Goal: Task Accomplishment & Management: Complete application form

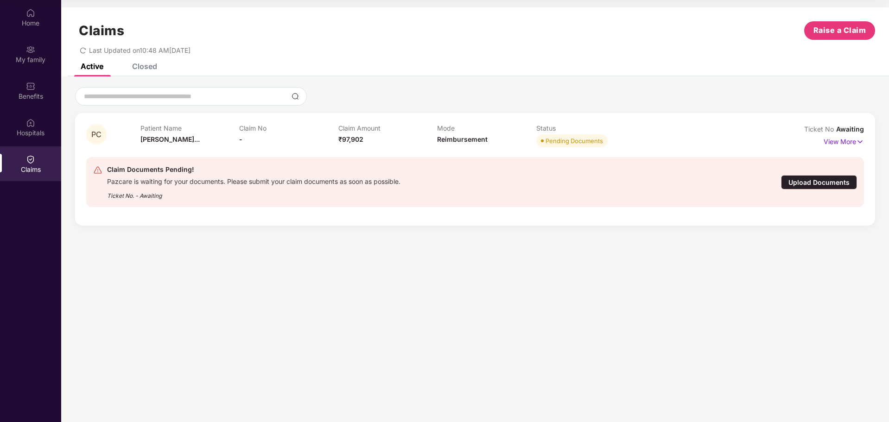
click at [808, 179] on div "Upload Documents" at bounding box center [819, 182] width 76 height 14
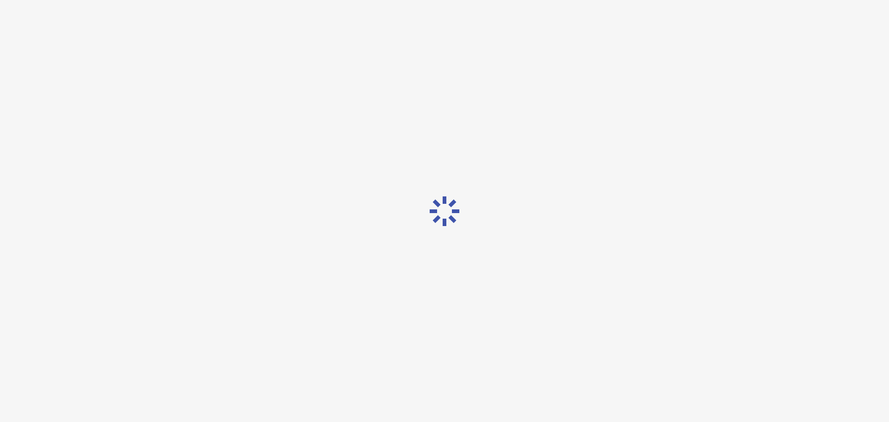
scroll to position [22, 0]
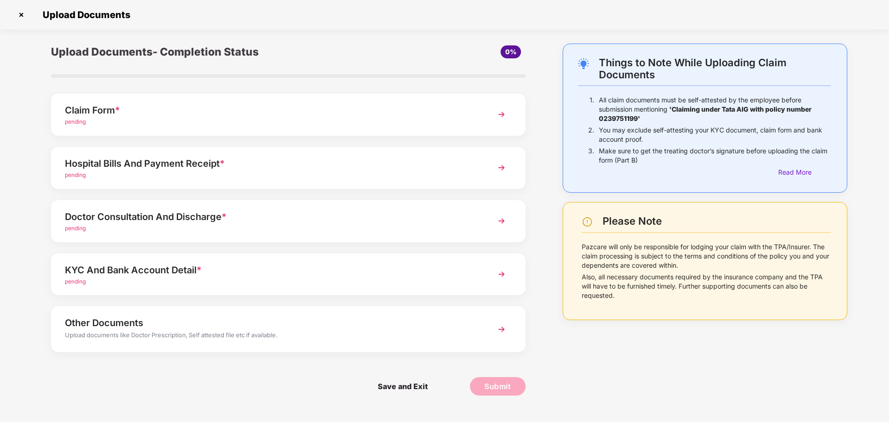
click at [502, 111] on img at bounding box center [501, 114] width 17 height 17
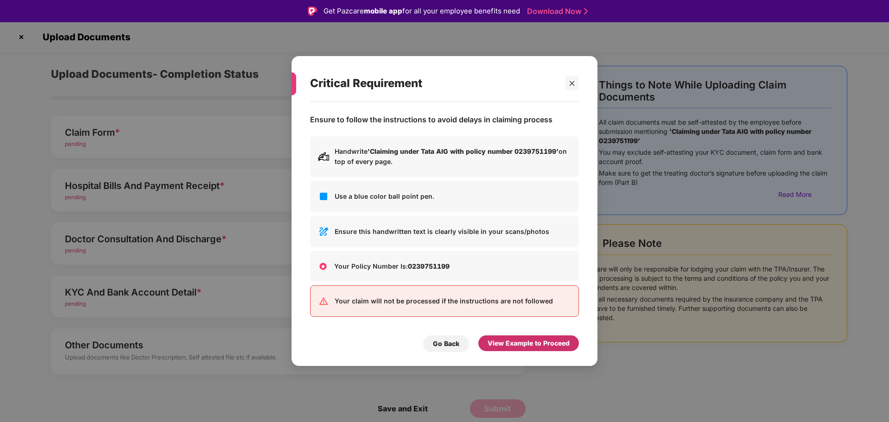
click at [520, 348] on div "View Example to Proceed" at bounding box center [529, 343] width 82 height 10
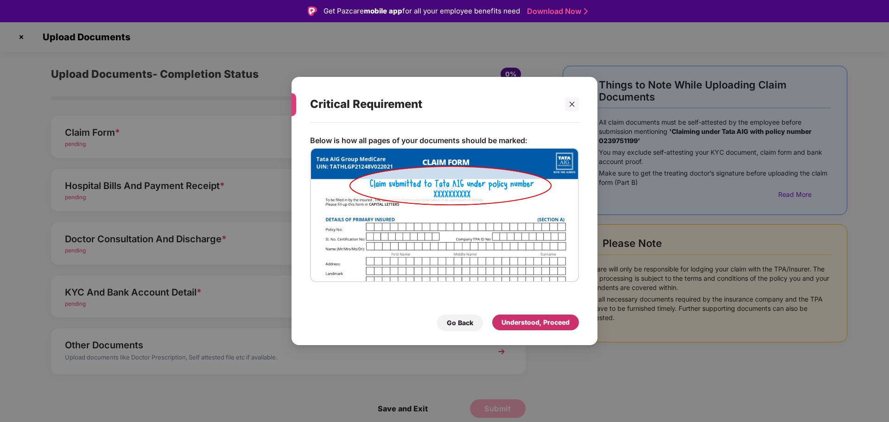
click at [506, 322] on div "Understood, Proceed" at bounding box center [536, 323] width 68 height 10
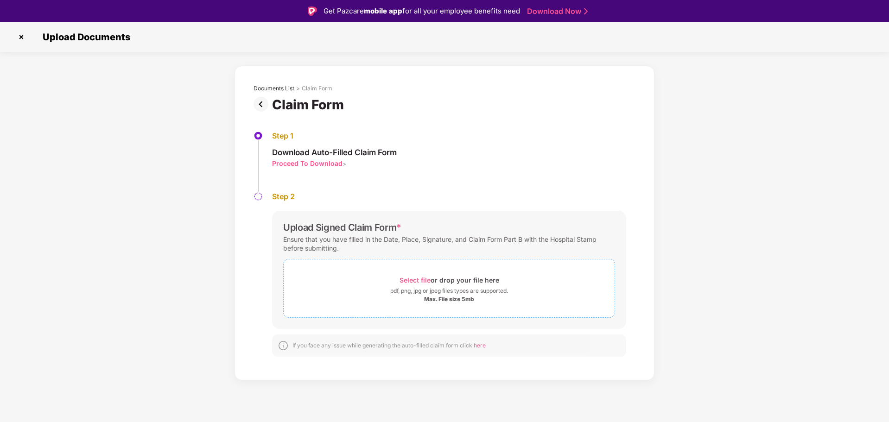
click at [458, 284] on div "Select file or drop your file here" at bounding box center [450, 280] width 100 height 13
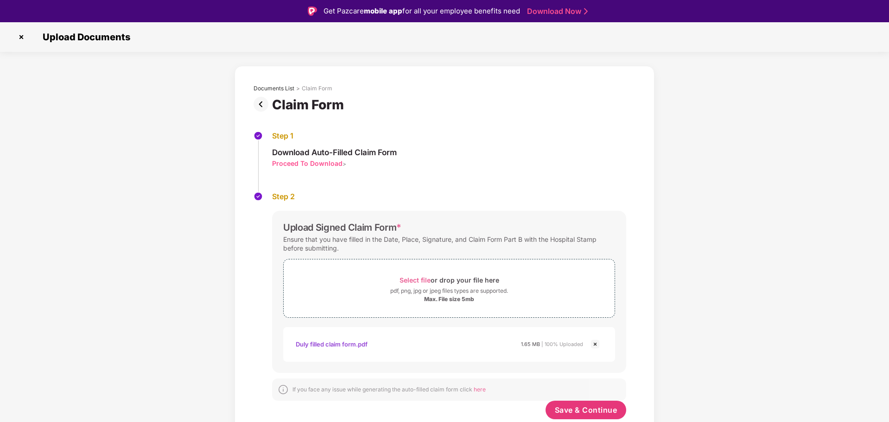
scroll to position [3, 0]
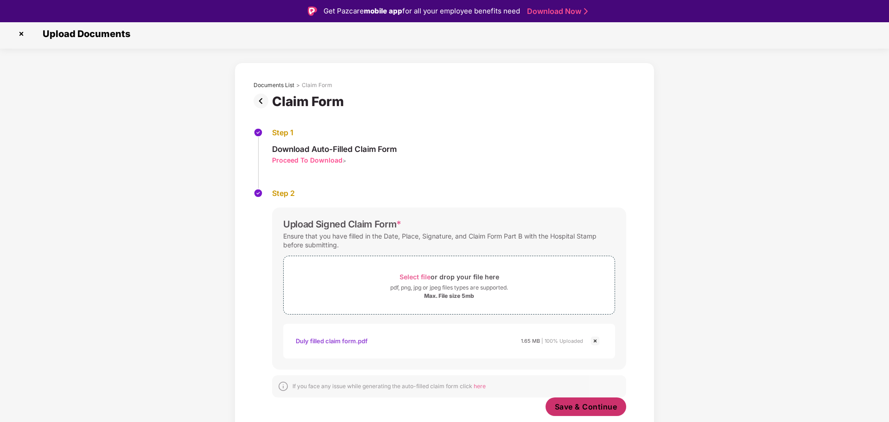
click at [580, 405] on span "Save & Continue" at bounding box center [586, 407] width 63 height 10
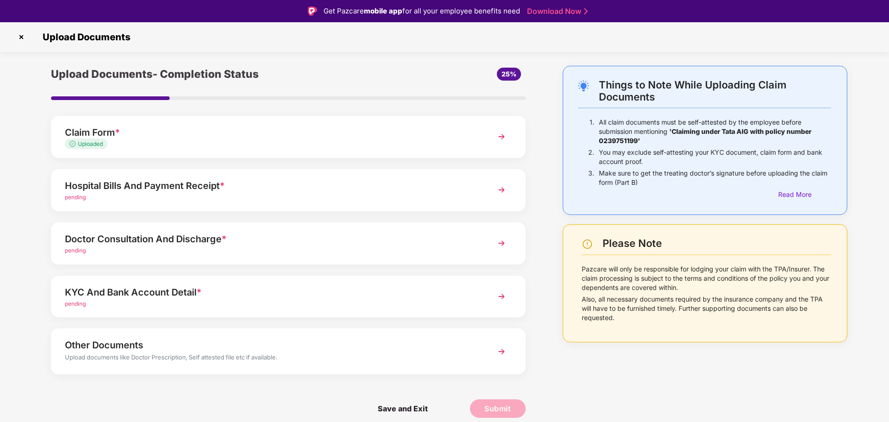
click at [501, 191] on img at bounding box center [501, 190] width 17 height 17
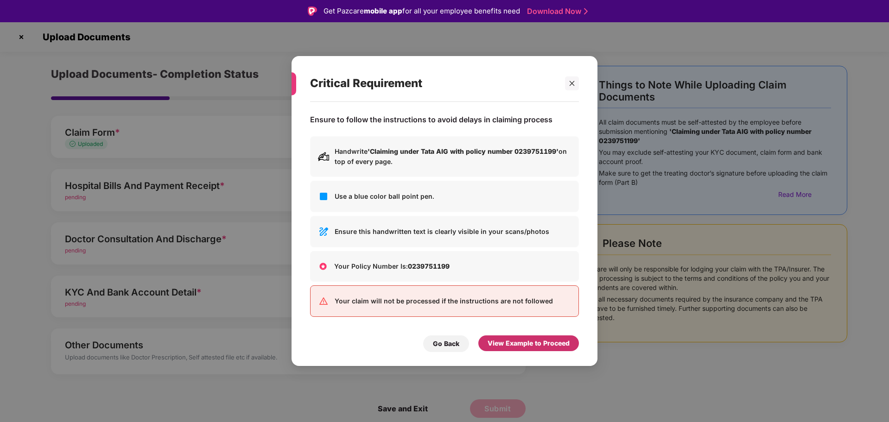
click at [531, 341] on div "View Example to Proceed" at bounding box center [529, 343] width 82 height 10
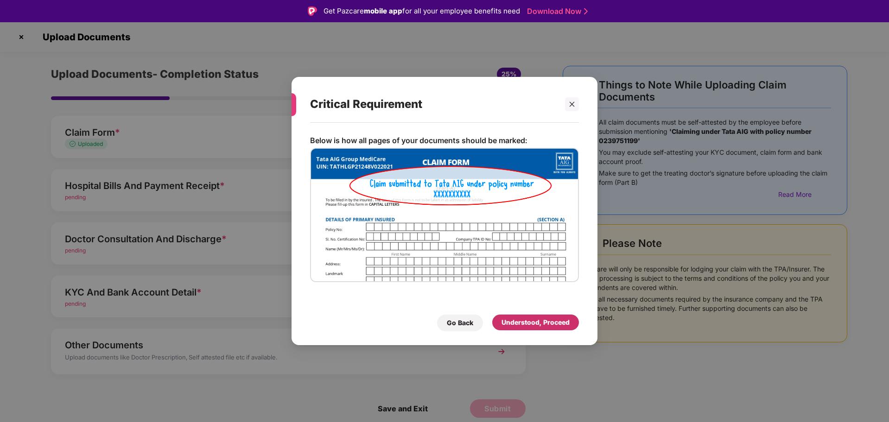
click at [531, 325] on div "Understood, Proceed" at bounding box center [536, 323] width 68 height 10
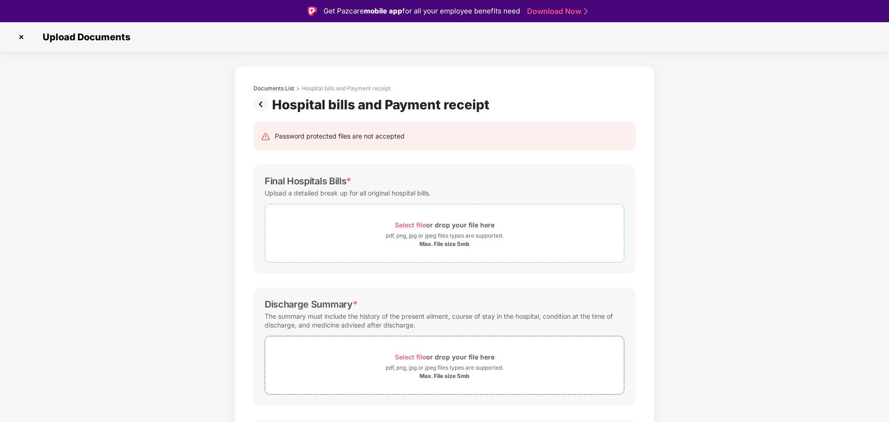
click at [441, 233] on div "pdf, png, jpg or jpeg files types are supported." at bounding box center [445, 235] width 118 height 9
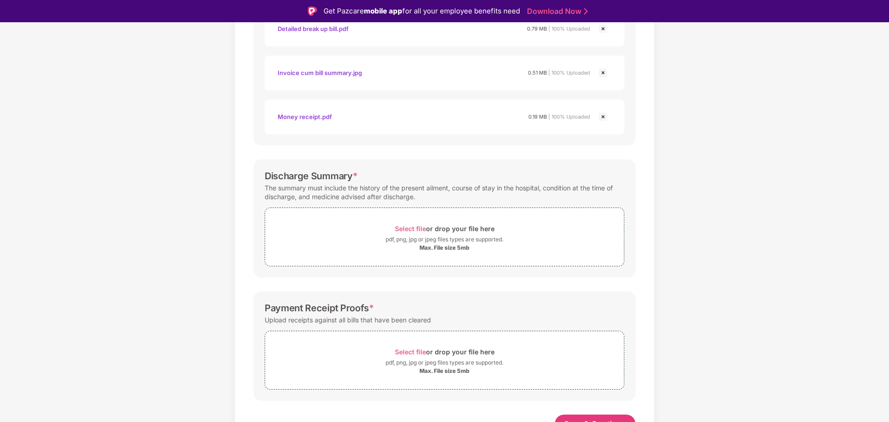
scroll to position [273, 0]
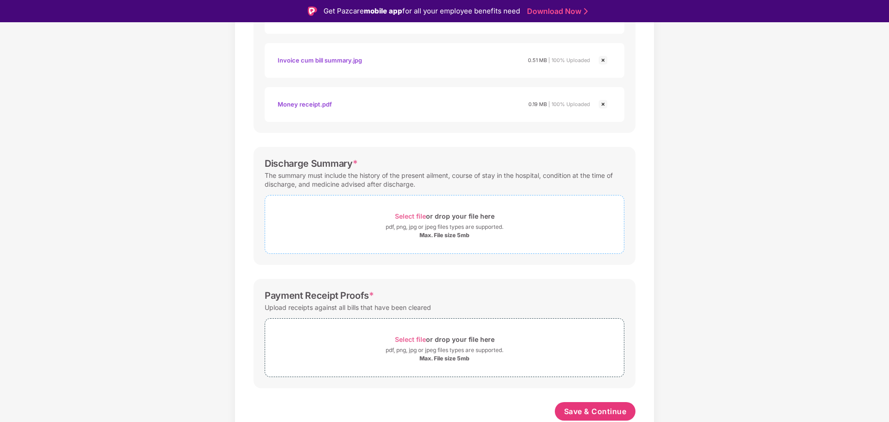
click at [450, 227] on div "pdf, png, jpg or jpeg files types are supported." at bounding box center [445, 227] width 118 height 9
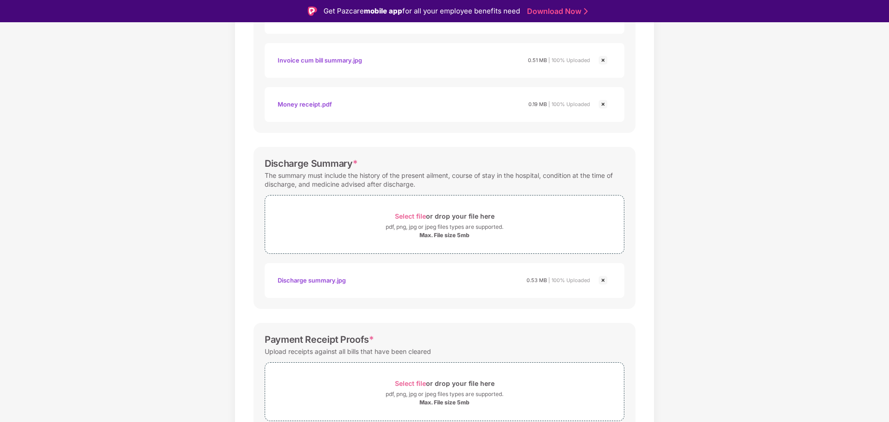
scroll to position [317, 0]
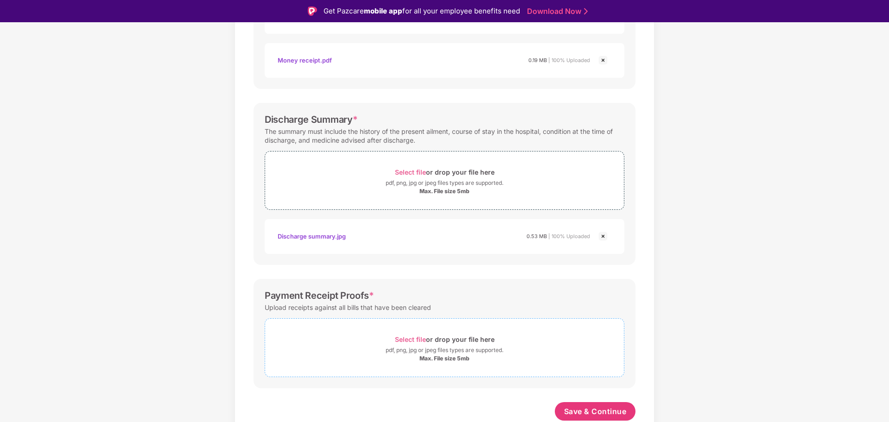
click at [427, 342] on div "Select file or drop your file here" at bounding box center [445, 339] width 100 height 13
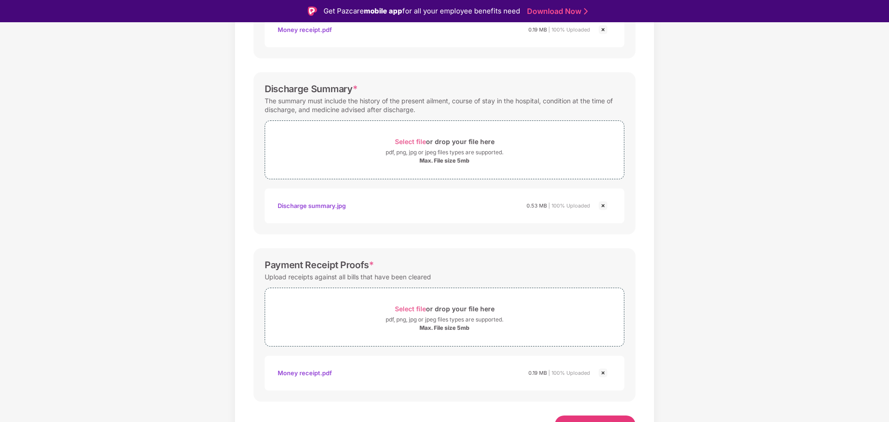
scroll to position [361, 0]
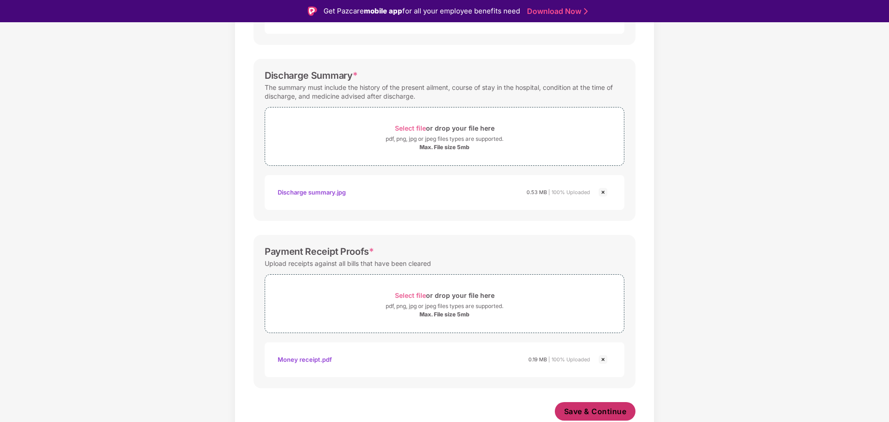
click at [592, 412] on span "Save & Continue" at bounding box center [595, 412] width 63 height 10
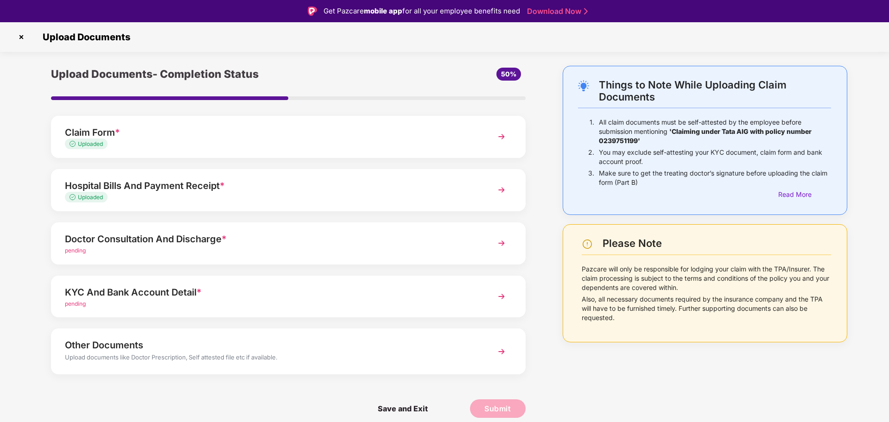
click at [501, 244] on img at bounding box center [501, 243] width 17 height 17
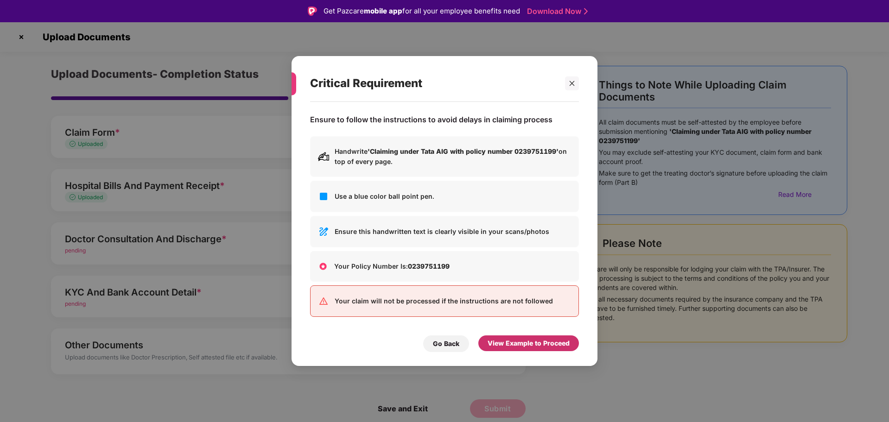
click at [516, 340] on div "View Example to Proceed" at bounding box center [529, 343] width 82 height 10
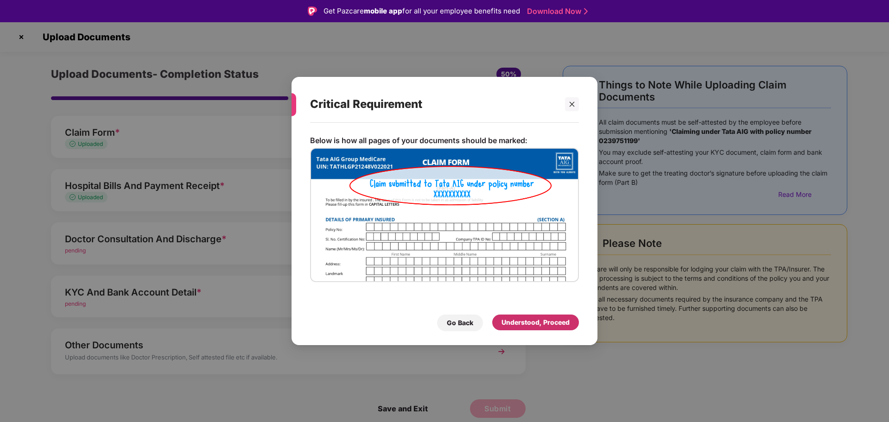
click at [521, 321] on div "Understood, Proceed" at bounding box center [536, 323] width 68 height 10
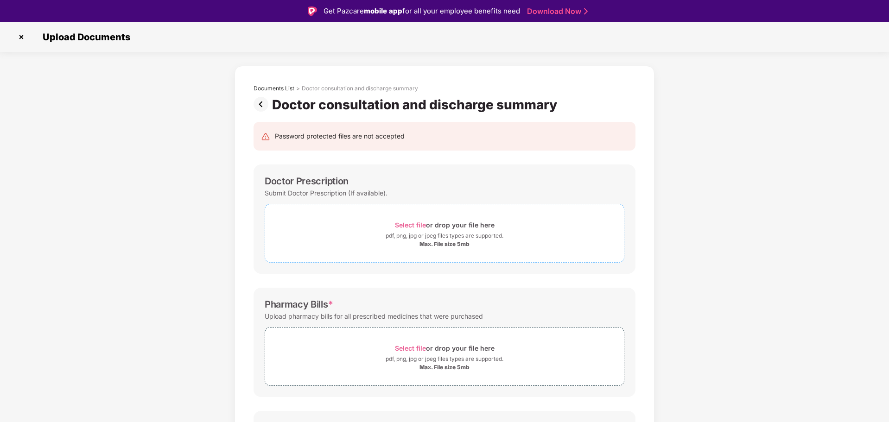
click at [434, 226] on div "Select file or drop your file here" at bounding box center [445, 225] width 100 height 13
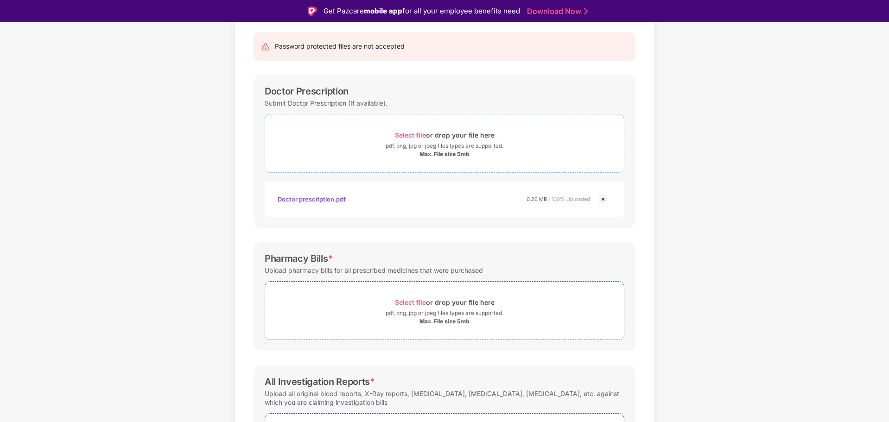
scroll to position [46, 0]
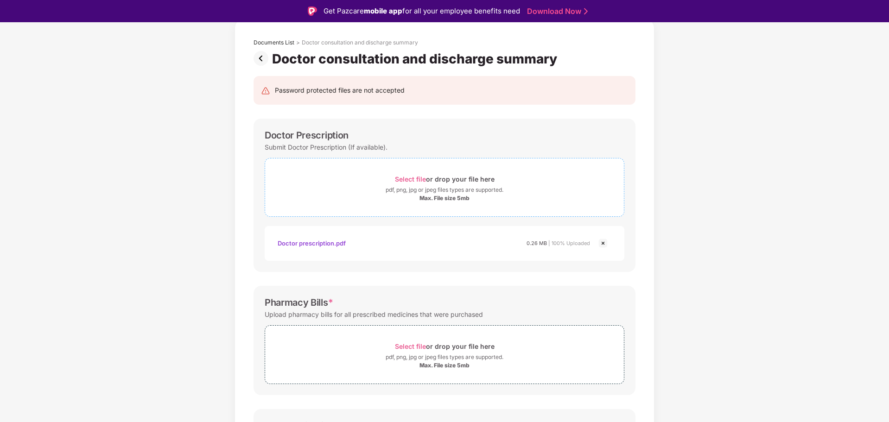
click at [426, 183] on div "Select file or drop your file here" at bounding box center [445, 179] width 100 height 13
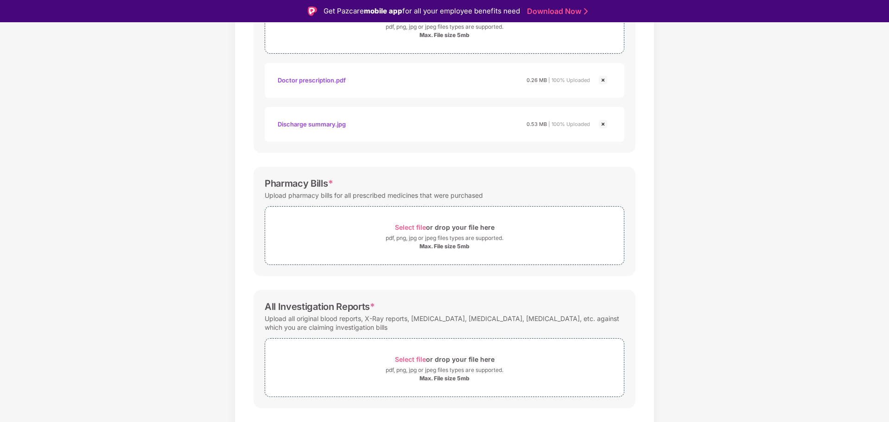
scroll to position [229, 0]
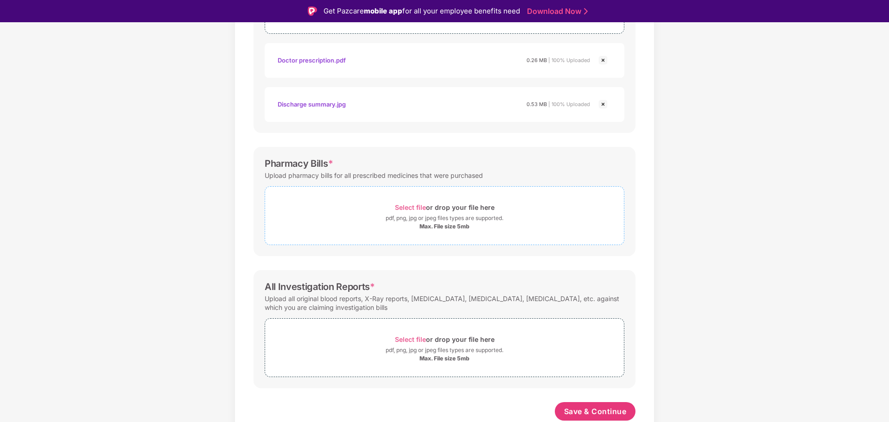
click at [434, 204] on div "Select file or drop your file here" at bounding box center [445, 207] width 100 height 13
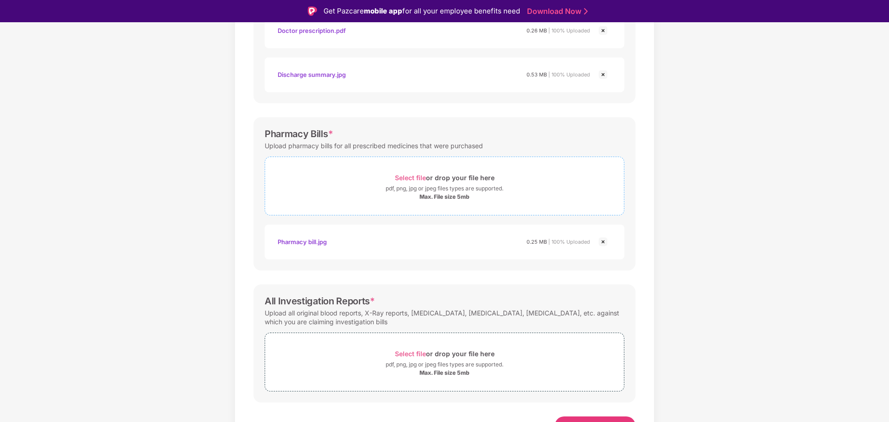
scroll to position [273, 0]
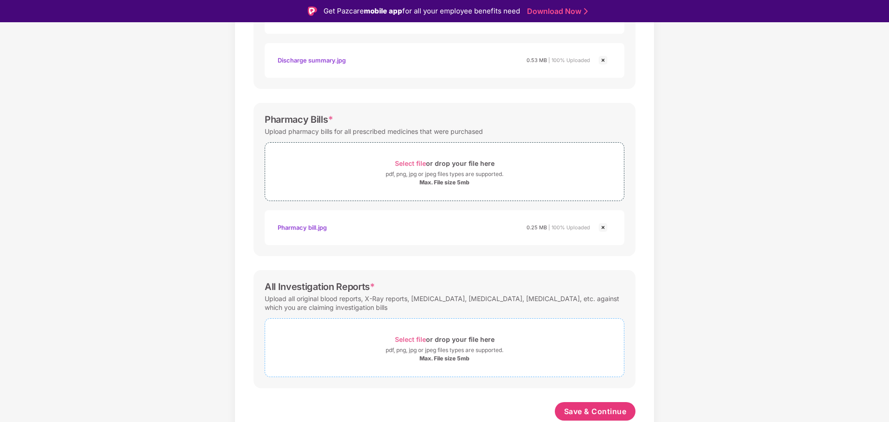
click at [412, 342] on span "Select file" at bounding box center [410, 340] width 31 height 8
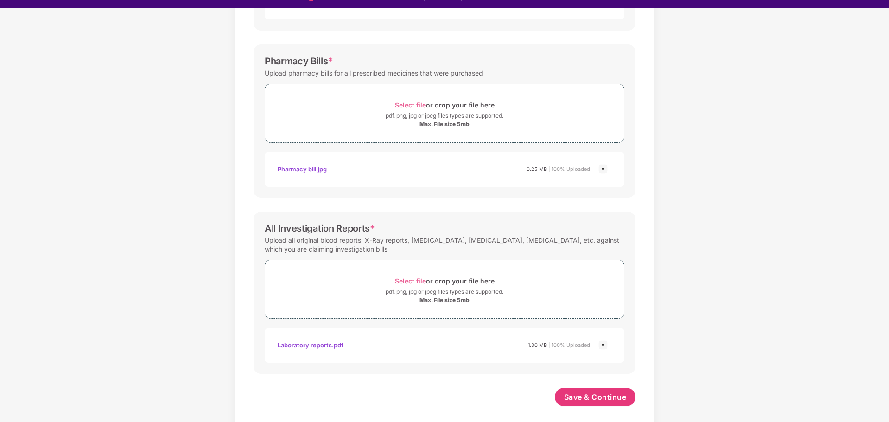
scroll to position [22, 0]
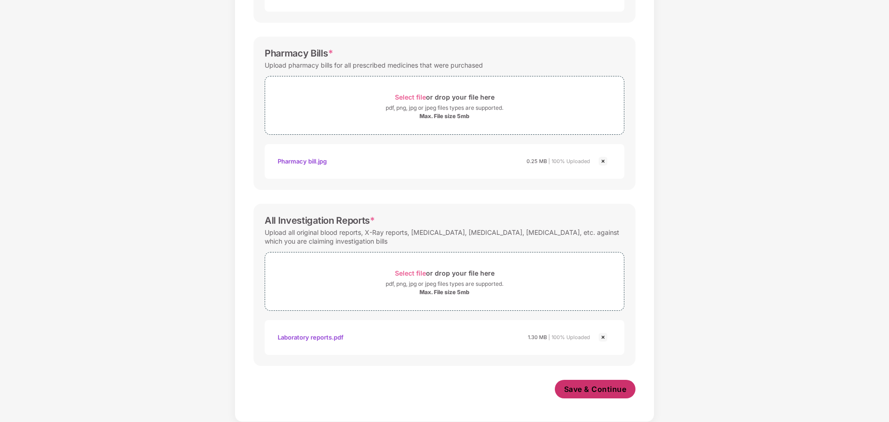
click at [586, 386] on span "Save & Continue" at bounding box center [595, 389] width 63 height 10
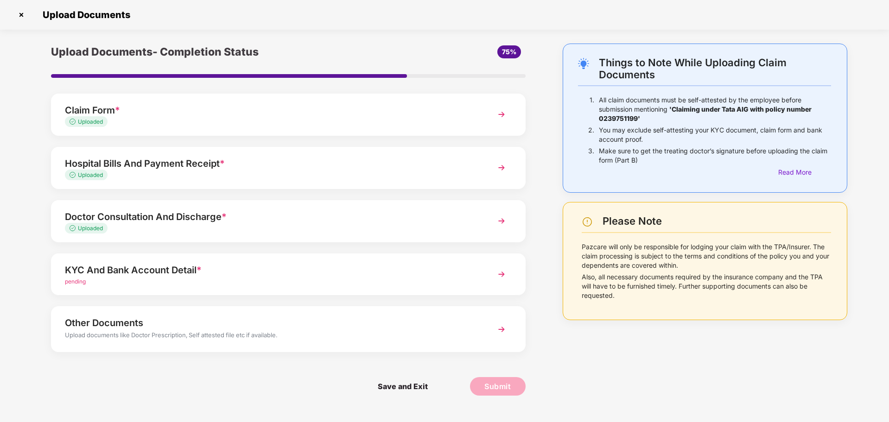
click at [500, 274] on img at bounding box center [501, 274] width 17 height 17
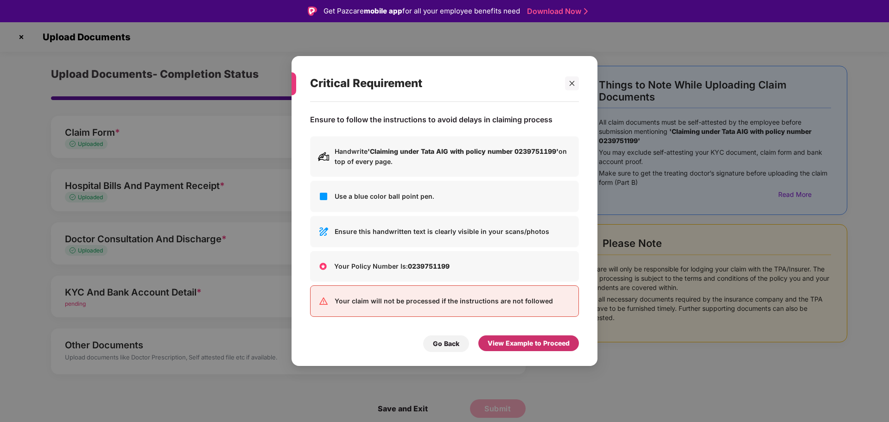
click at [538, 344] on div "View Example to Proceed" at bounding box center [529, 343] width 82 height 10
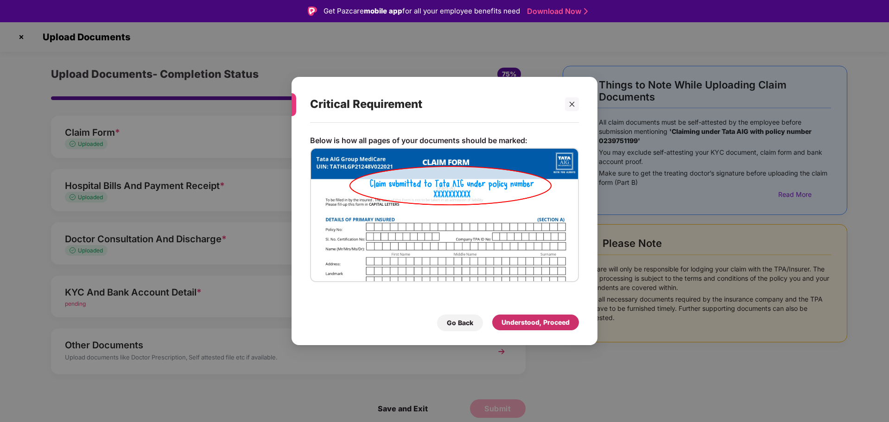
click at [540, 321] on div "Understood, Proceed" at bounding box center [536, 323] width 68 height 10
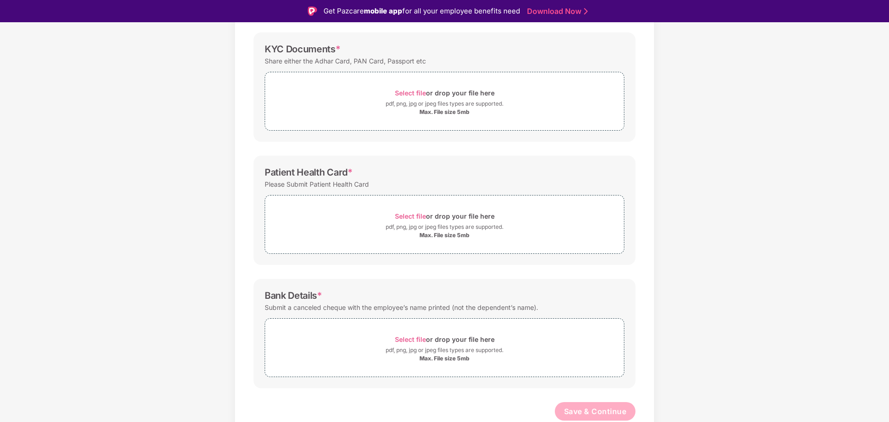
scroll to position [39, 0]
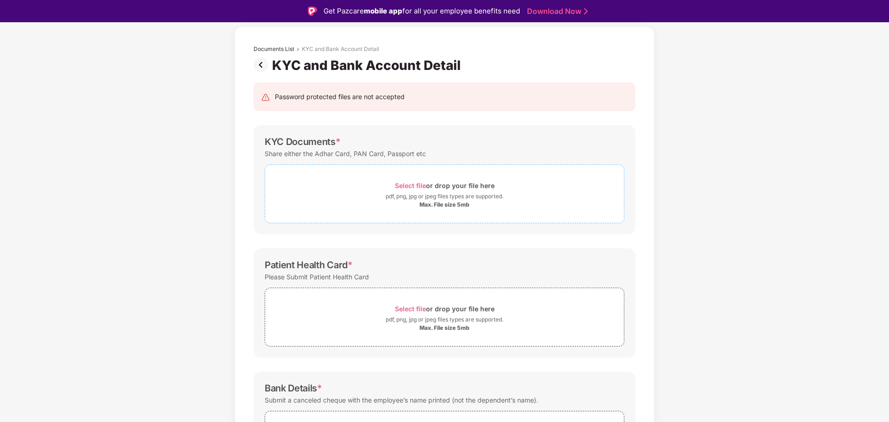
click at [440, 193] on div "pdf, png, jpg or jpeg files types are supported." at bounding box center [445, 196] width 118 height 9
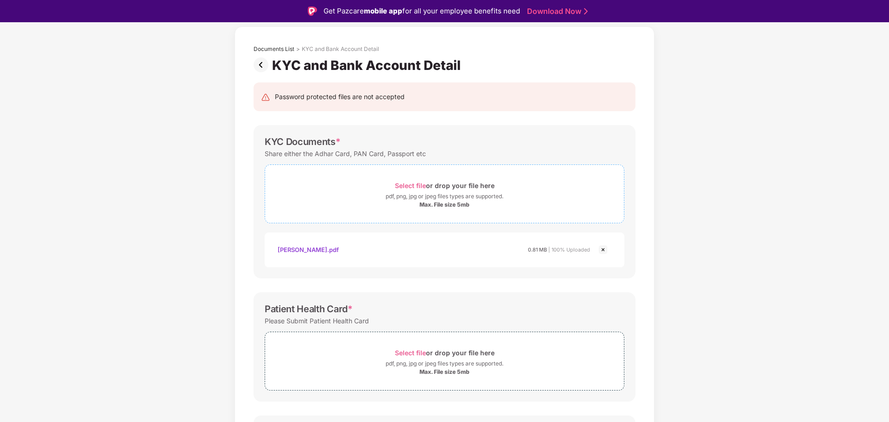
click at [468, 195] on div "pdf, png, jpg or jpeg files types are supported." at bounding box center [445, 196] width 118 height 9
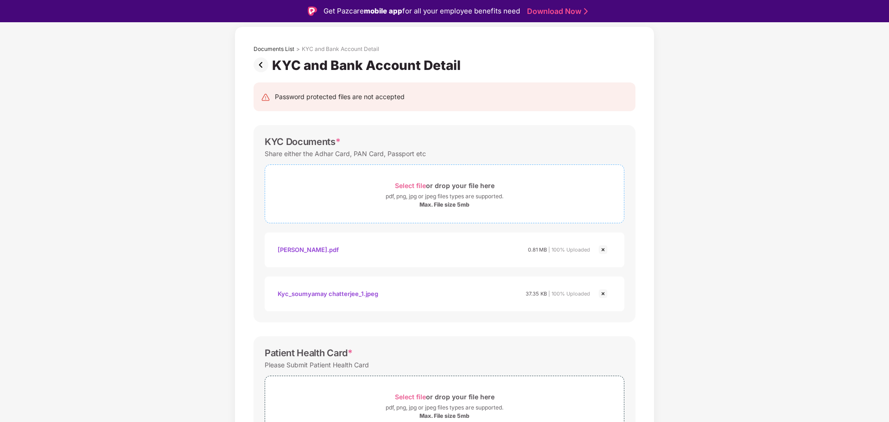
click at [424, 196] on div "pdf, png, jpg or jpeg files types are supported." at bounding box center [445, 196] width 118 height 9
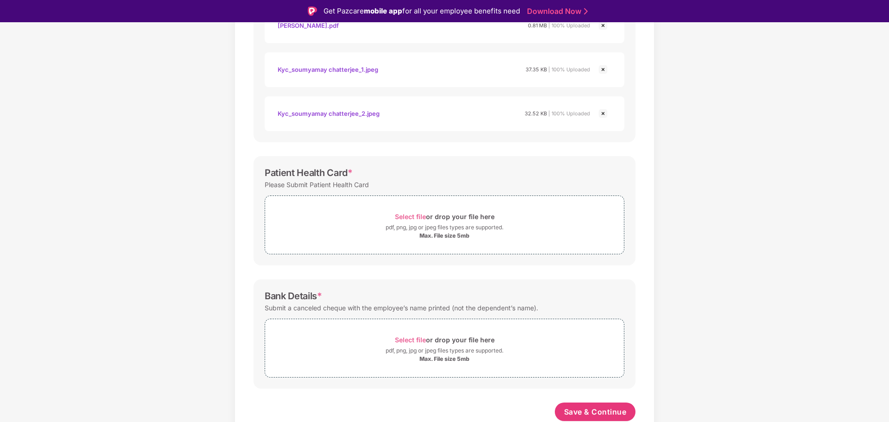
scroll to position [264, 0]
click at [434, 222] on div "Select file or drop your file here" at bounding box center [445, 216] width 100 height 13
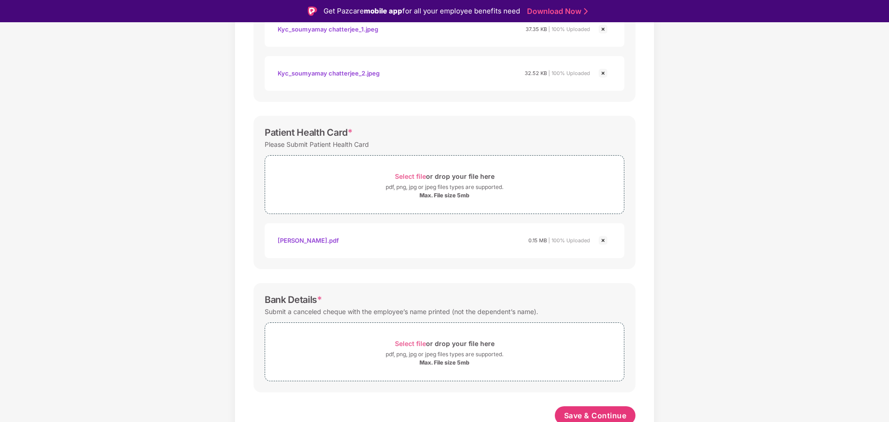
scroll to position [308, 0]
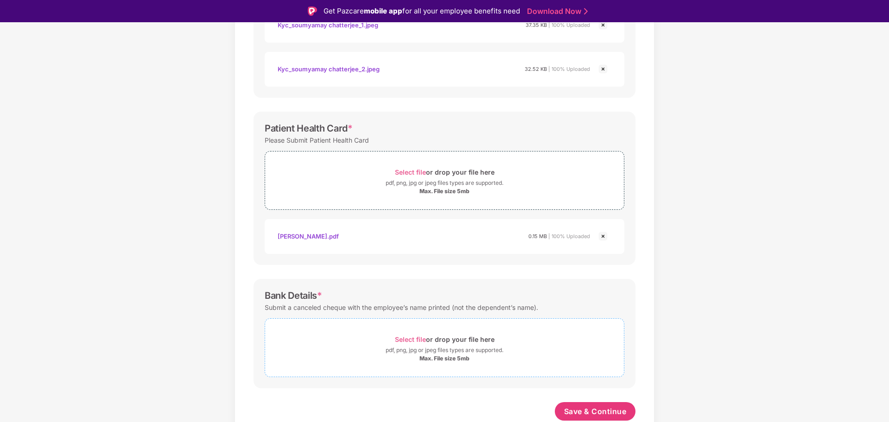
click at [433, 345] on div "Select file or drop your file here" at bounding box center [445, 339] width 100 height 13
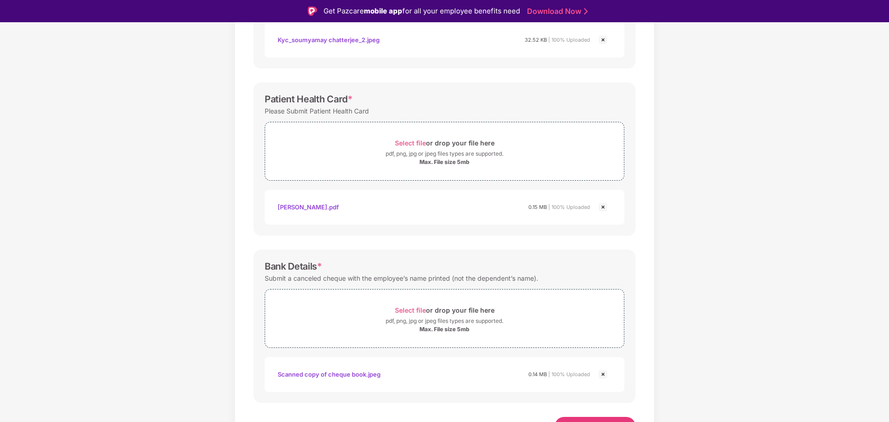
scroll to position [352, 0]
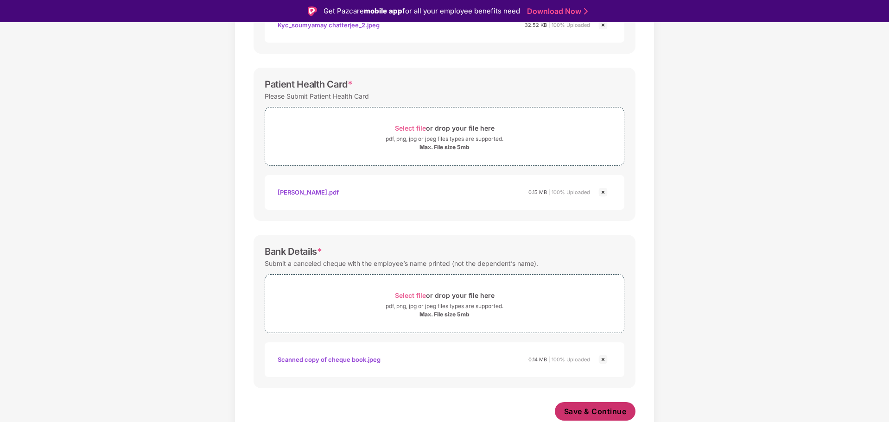
click at [598, 409] on span "Save & Continue" at bounding box center [595, 412] width 63 height 10
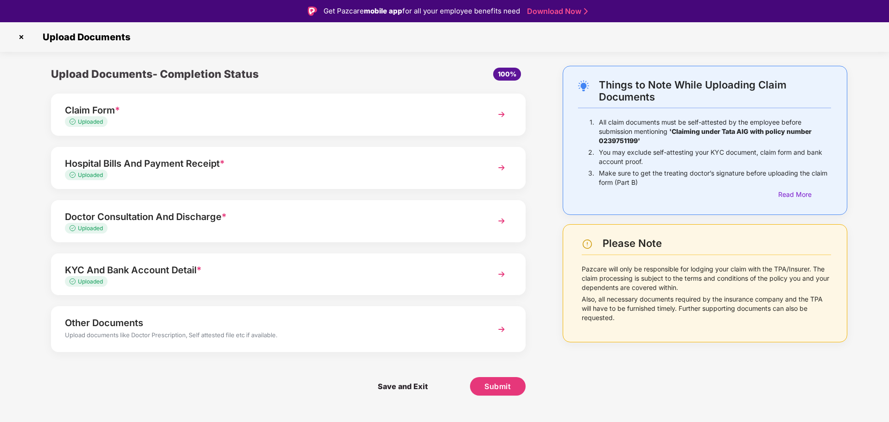
scroll to position [22, 0]
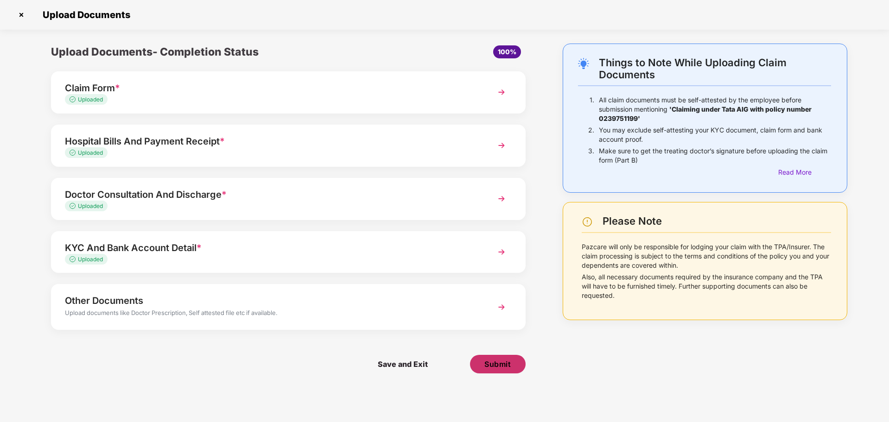
click at [500, 365] on span "Submit" at bounding box center [497, 364] width 26 height 10
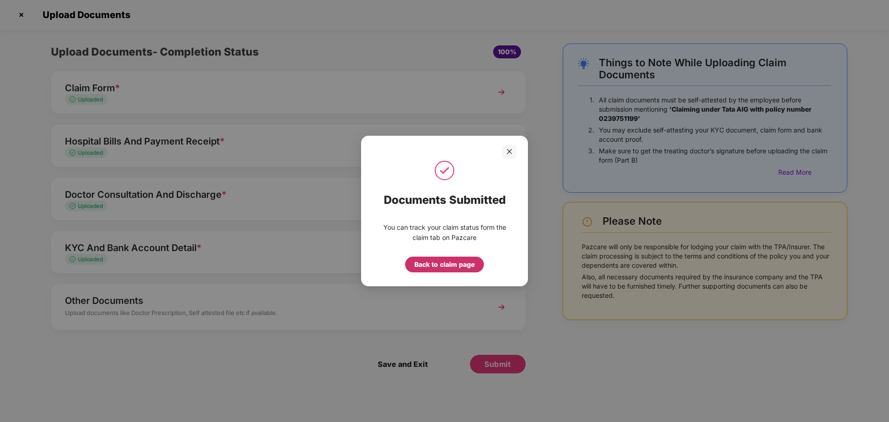
click at [451, 266] on div "Back to claim page" at bounding box center [444, 265] width 60 height 10
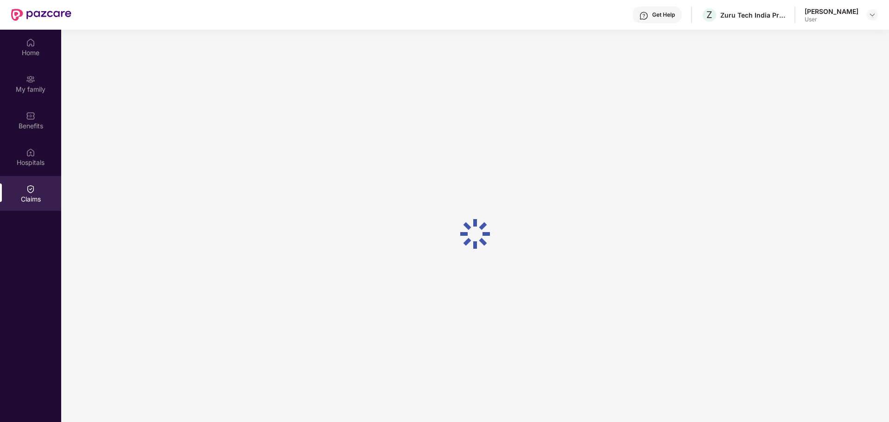
scroll to position [52, 0]
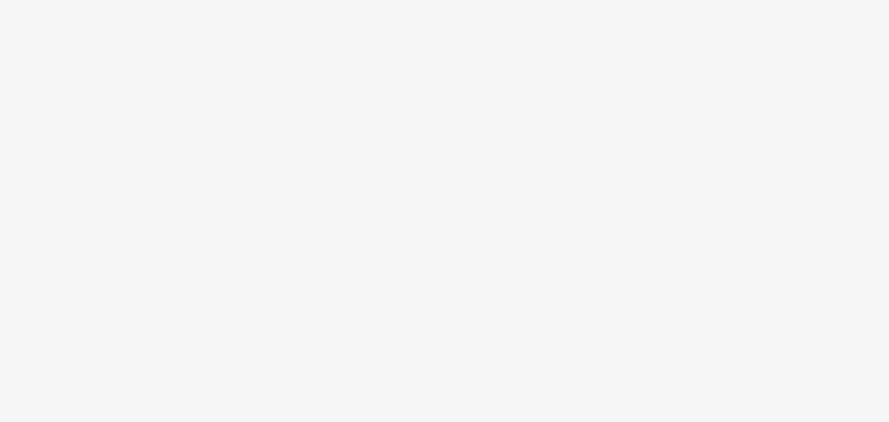
scroll to position [52, 0]
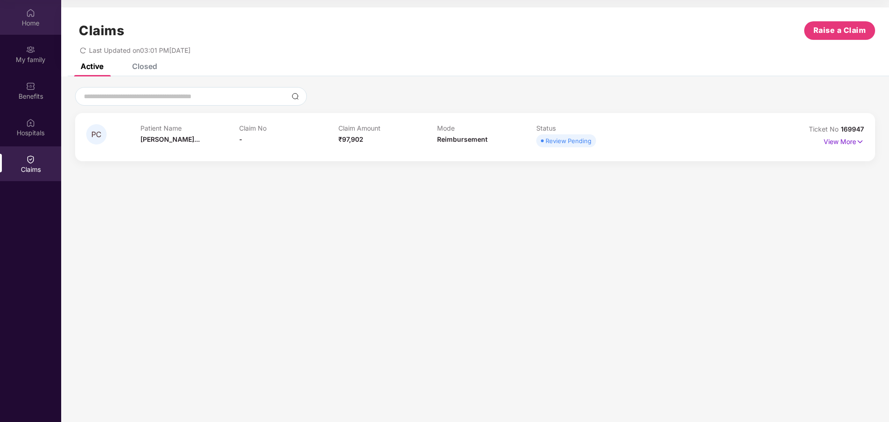
click at [26, 18] on div "Home" at bounding box center [30, 17] width 61 height 35
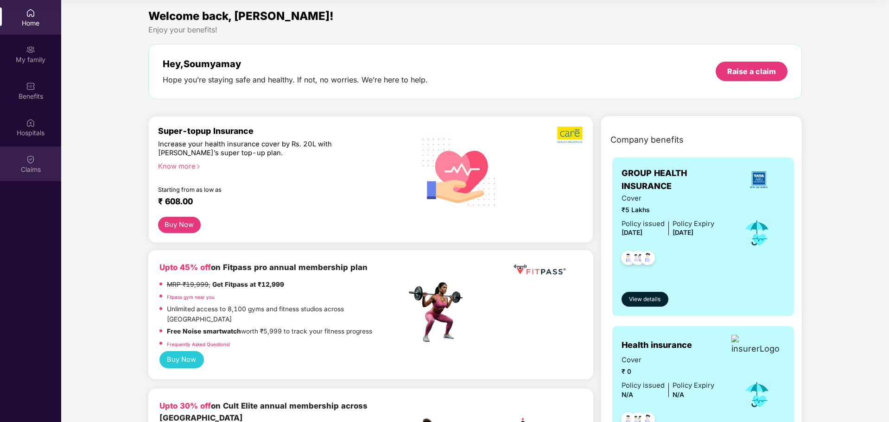
click at [33, 160] on img at bounding box center [30, 159] width 9 height 9
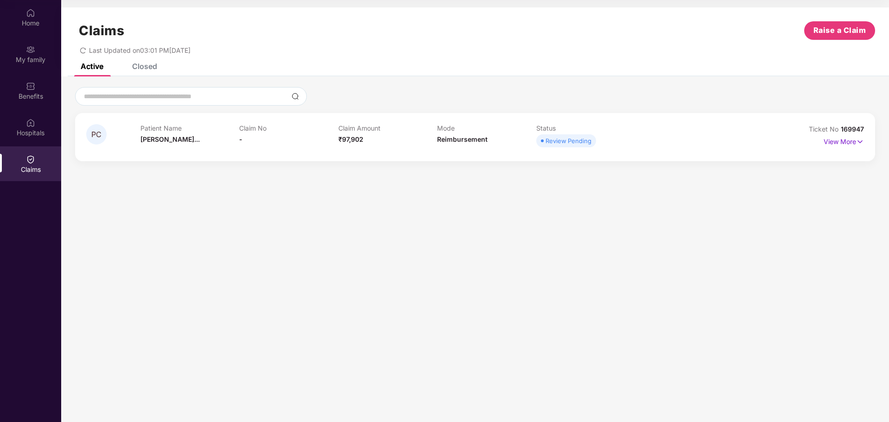
click at [146, 64] on div "Closed" at bounding box center [144, 66] width 25 height 9
click at [90, 67] on div "Active" at bounding box center [92, 66] width 23 height 9
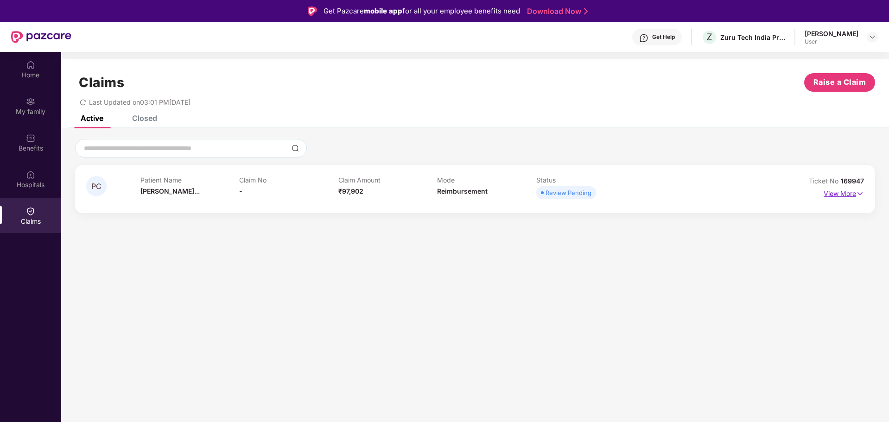
click at [857, 191] on img at bounding box center [860, 194] width 8 height 10
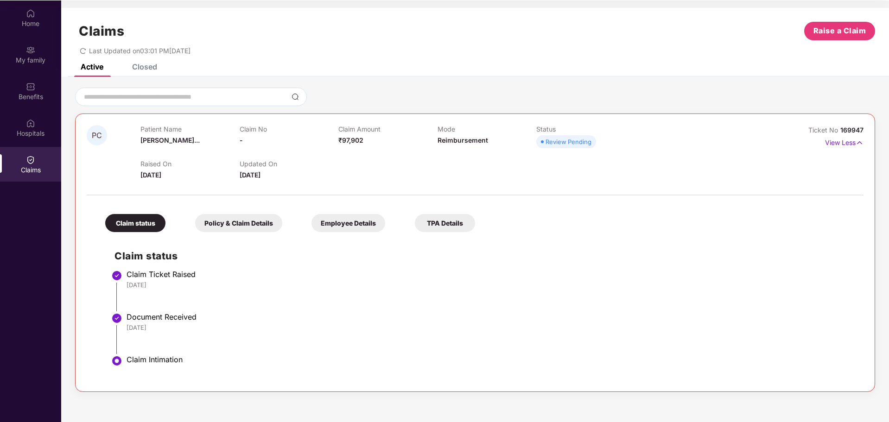
scroll to position [52, 0]
click at [261, 223] on div "Policy & Claim Details" at bounding box center [238, 223] width 87 height 18
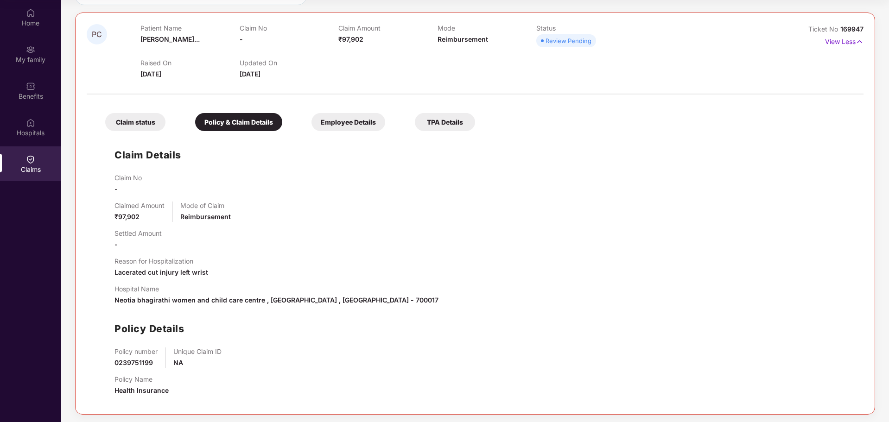
scroll to position [102, 0]
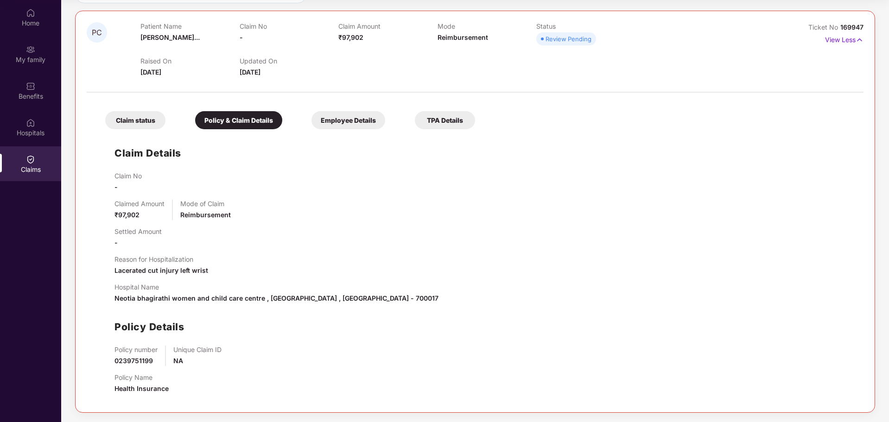
click at [340, 123] on div "Employee Details" at bounding box center [349, 120] width 74 height 18
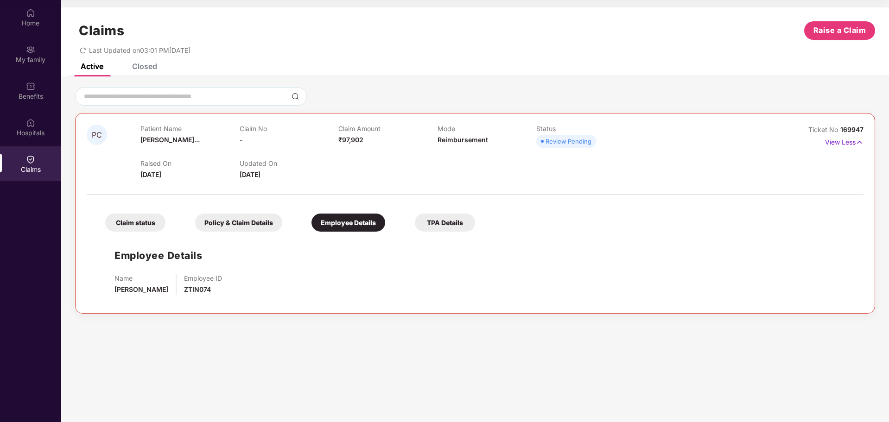
click at [449, 228] on div "TPA Details" at bounding box center [445, 223] width 60 height 18
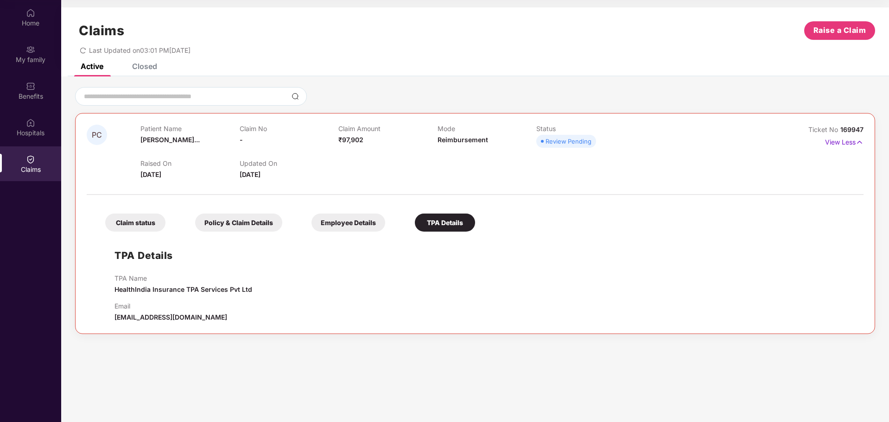
click at [124, 218] on div "Claim status" at bounding box center [135, 223] width 60 height 18
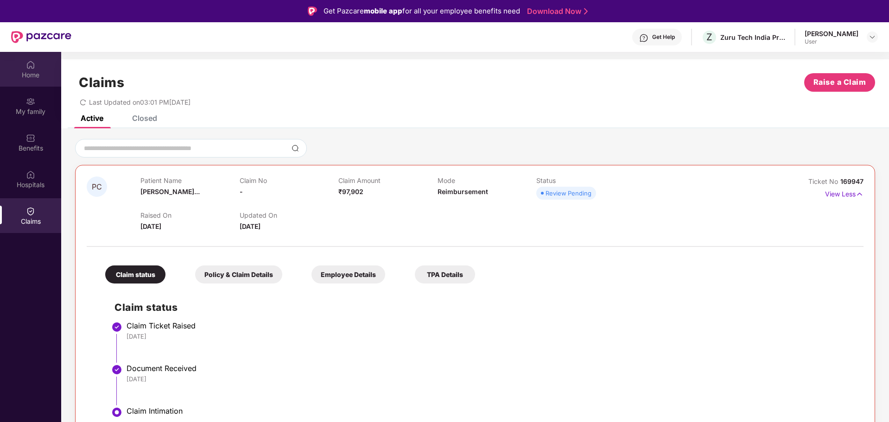
click at [29, 64] on img at bounding box center [30, 64] width 9 height 9
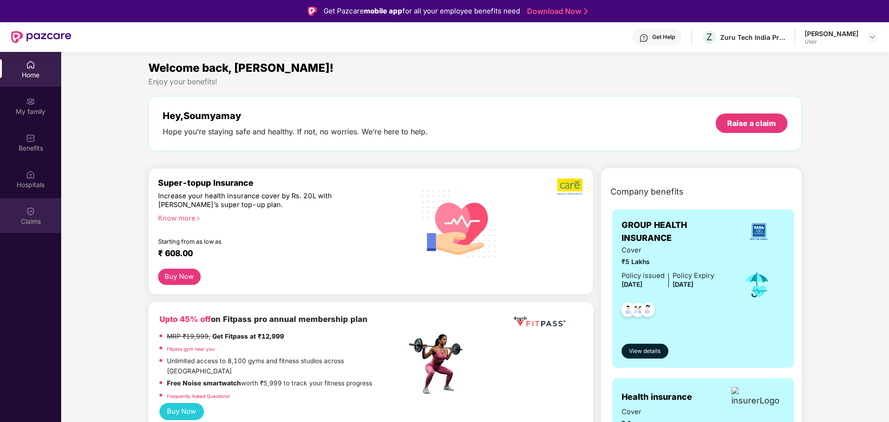
click at [25, 214] on div "Claims" at bounding box center [30, 215] width 61 height 35
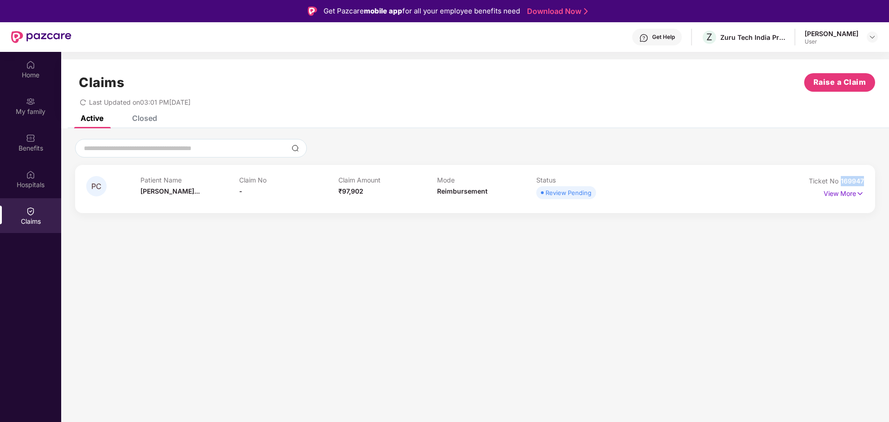
drag, startPoint x: 842, startPoint y: 180, endPoint x: 865, endPoint y: 180, distance: 23.2
click at [865, 180] on div "PC Patient Name [PERSON_NAME]... Claim No - Claim Amount ₹97,902 Mode Reimburse…" at bounding box center [475, 189] width 800 height 48
copy span "169947"
click at [571, 196] on div "Review Pending" at bounding box center [569, 192] width 46 height 9
click at [846, 196] on p "View More" at bounding box center [844, 192] width 40 height 13
